Goal: Transaction & Acquisition: Purchase product/service

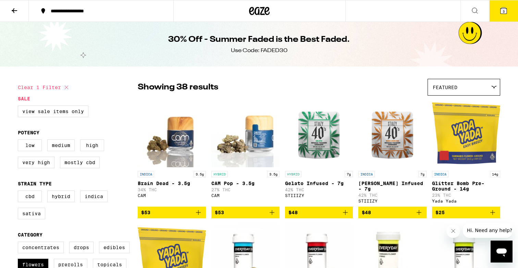
click at [12, 10] on icon at bounding box center [14, 10] width 5 height 5
